Goal: Check status

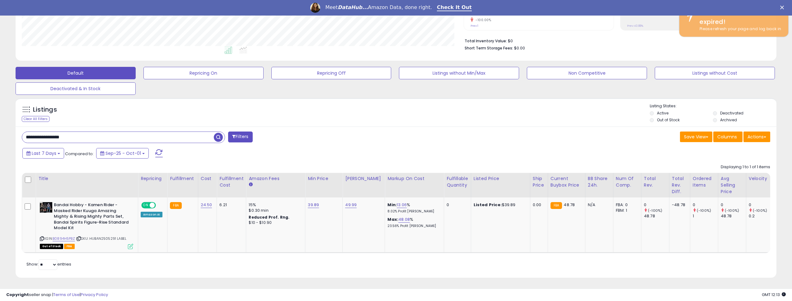
scroll to position [128, 442]
